Goal: Consume media (video, audio)

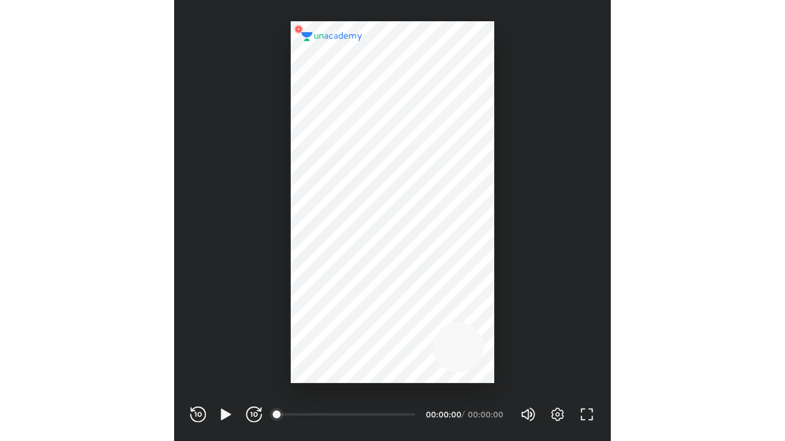
scroll to position [381, 377]
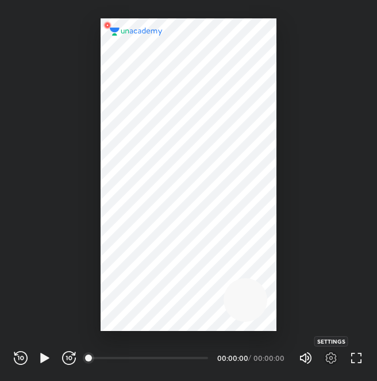
click at [325, 364] on icon "button" at bounding box center [331, 358] width 14 height 14
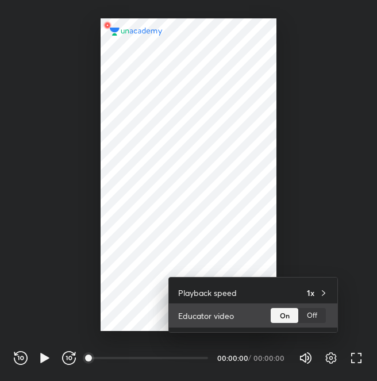
click at [311, 312] on div "Off" at bounding box center [312, 315] width 28 height 15
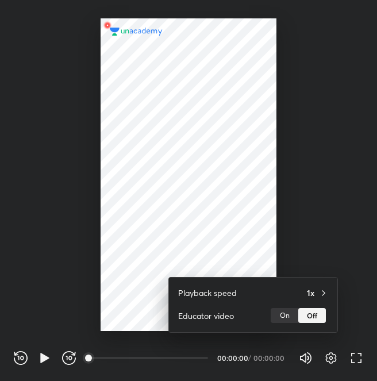
click at [352, 360] on div at bounding box center [188, 190] width 377 height 381
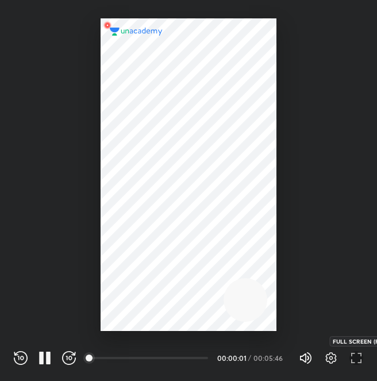
click at [358, 360] on icon "button" at bounding box center [356, 358] width 14 height 14
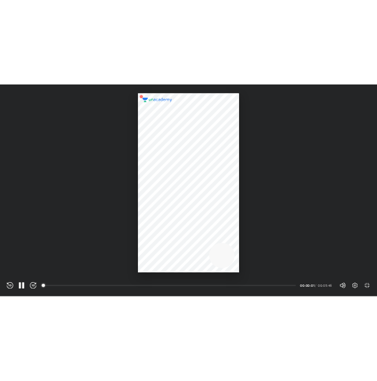
scroll to position [441, 785]
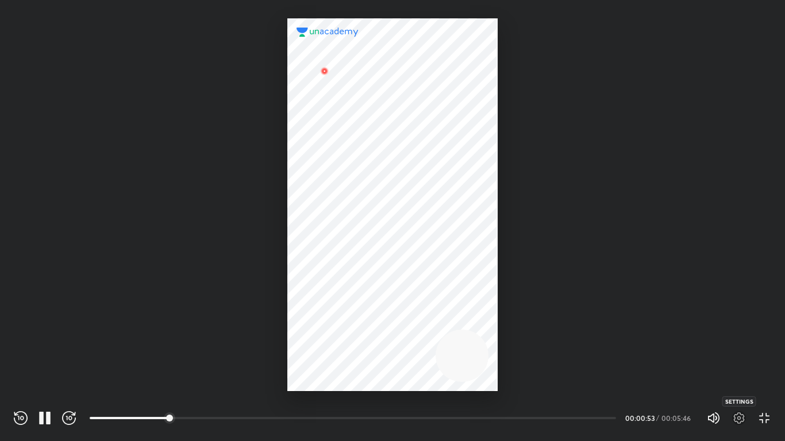
click at [376, 380] on icon "button" at bounding box center [739, 418] width 14 height 14
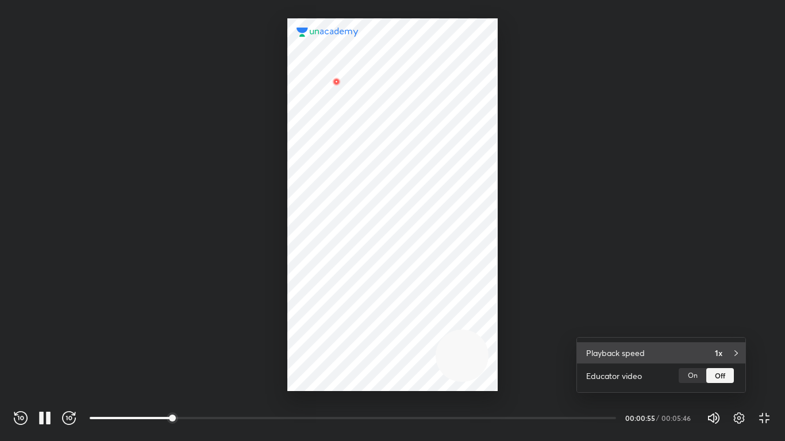
click at [376, 356] on h4 "1x" at bounding box center [718, 353] width 7 height 12
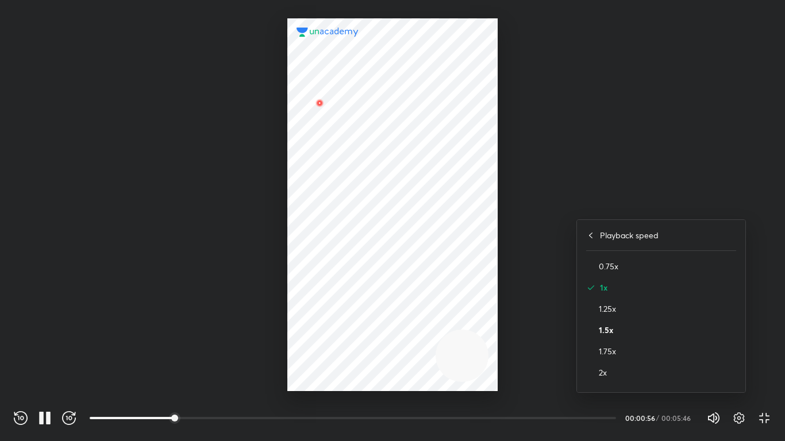
click at [376, 325] on h4 "1.5x" at bounding box center [667, 330] width 137 height 12
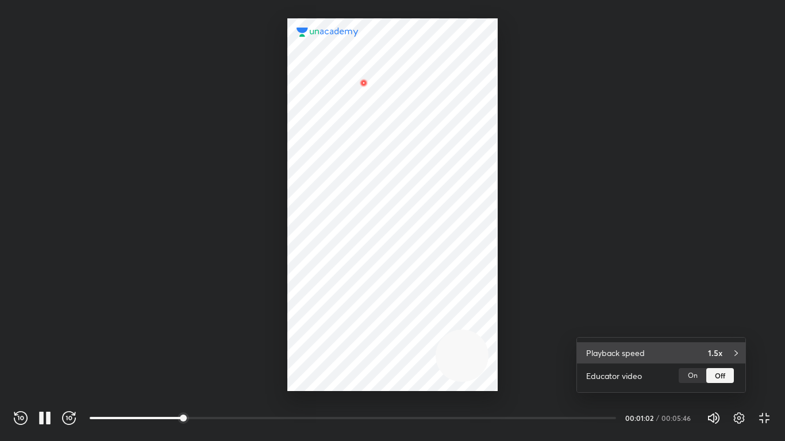
click at [376, 354] on div "1.5x" at bounding box center [722, 353] width 28 height 12
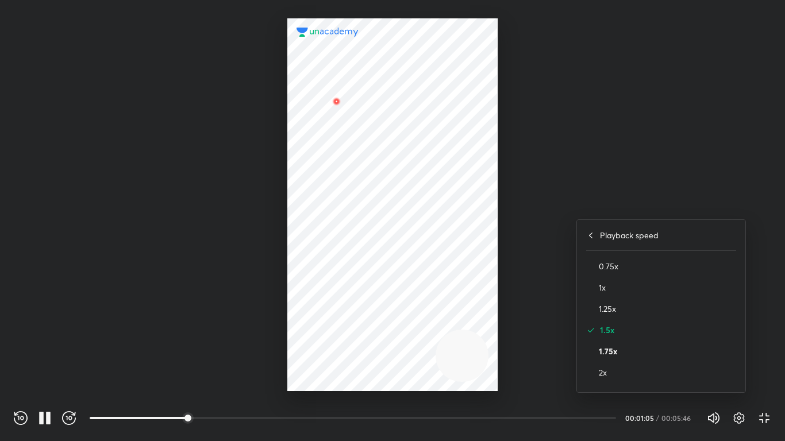
click at [376, 356] on h4 "1.75x" at bounding box center [667, 351] width 137 height 12
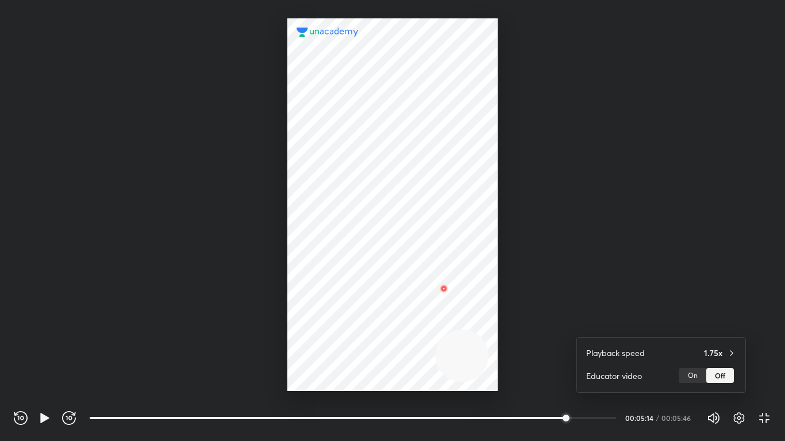
click at [376, 380] on div at bounding box center [392, 220] width 785 height 441
click at [376, 380] on icon "button" at bounding box center [767, 414] width 4 height 3
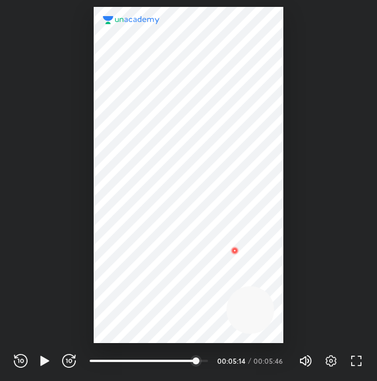
scroll to position [381, 377]
